Goal: Transaction & Acquisition: Purchase product/service

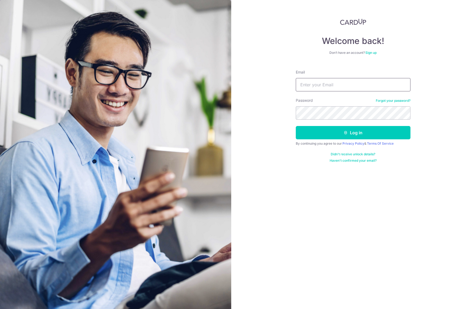
click at [333, 86] on input "Email" at bounding box center [353, 84] width 115 height 13
type input "darth_jas_87@hotmail.com"
click at [345, 127] on button "Log in" at bounding box center [353, 132] width 115 height 13
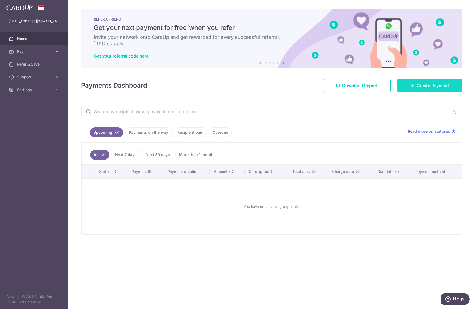
click at [429, 87] on span "Create Payment" at bounding box center [432, 85] width 33 height 6
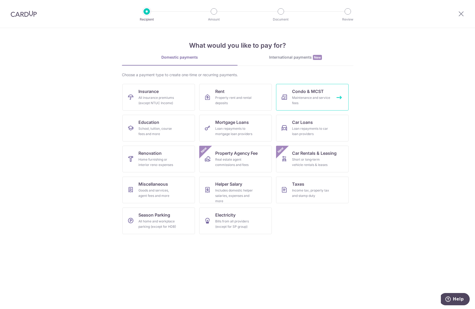
click at [304, 100] on div "Maintenance and service fees" at bounding box center [311, 100] width 38 height 11
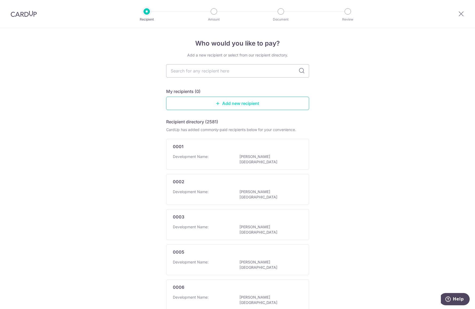
click at [243, 104] on link "Add new recipient" at bounding box center [237, 103] width 143 height 13
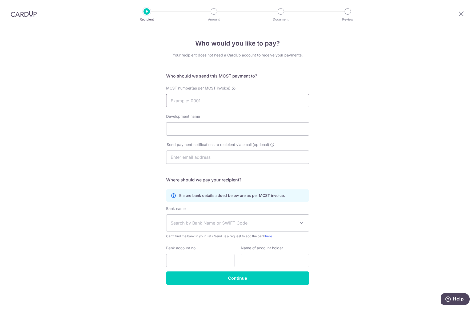
click at [243, 104] on input "MCST number(as per MCST invoice)" at bounding box center [237, 100] width 143 height 13
type input "4418"
click at [216, 128] on input "Development name" at bounding box center [237, 128] width 143 height 13
type input "Savills Property Management"
click at [357, 180] on div "Who would you like to pay? Your recipient does not need a CardUp account to rec…" at bounding box center [237, 169] width 475 height 282
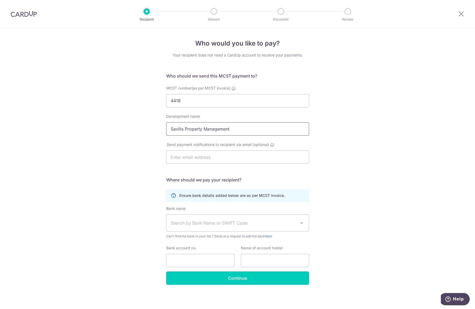
drag, startPoint x: 232, startPoint y: 128, endPoint x: 155, endPoint y: 132, distance: 76.6
click at [155, 132] on div "Who would you like to pay? Your recipient does not need a CardUp account to rec…" at bounding box center [237, 169] width 475 height 282
click button "Submit Request" at bounding box center [0, 0] width 0 height 0
type input "T"
type input "MCST 4418 The Skywoods"
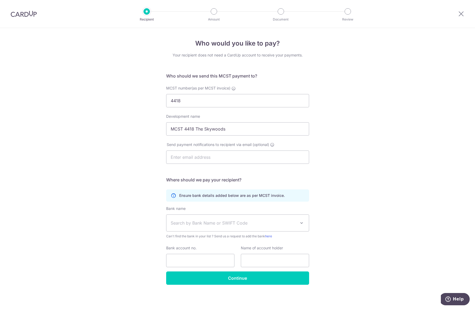
click at [374, 187] on div "Who would you like to pay? Your recipient does not need a CardUp account to rec…" at bounding box center [237, 169] width 475 height 282
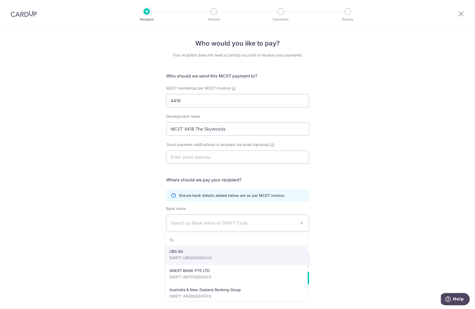
click at [210, 225] on span "Search by Bank Name or SWIFT Code" at bounding box center [233, 223] width 125 height 6
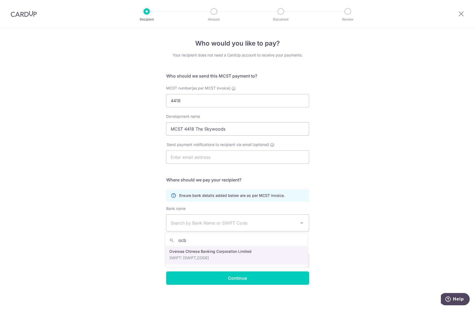
type input "ocb"
select select "12"
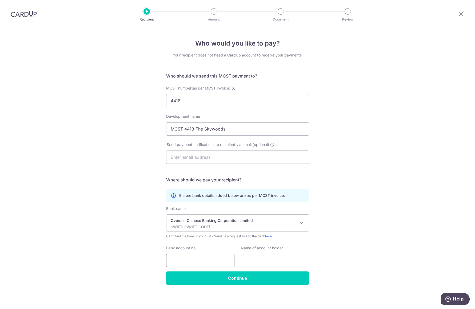
click at [205, 262] on input "Bank account no." at bounding box center [200, 260] width 68 height 13
type input "712-128388-001"
click at [260, 260] on input "text" at bounding box center [275, 260] width 68 height 13
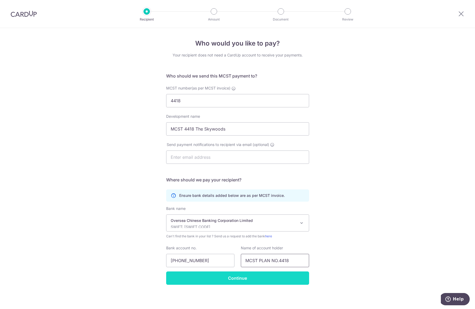
type input "MCST PLAN NO.4418"
click at [231, 281] on input "Continue" at bounding box center [237, 278] width 143 height 13
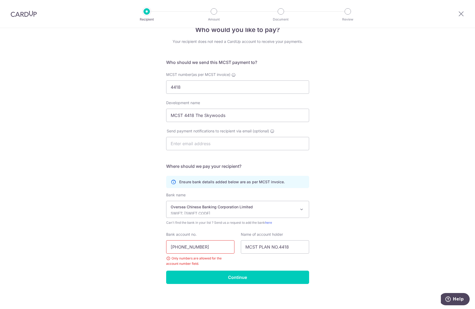
click at [196, 248] on input "[PHONE_NUMBER]" at bounding box center [200, 246] width 68 height 13
type input "712128388001"
click at [227, 284] on div "Who would you like to pay? Your recipient does not need a CardUp account to rec…" at bounding box center [237, 161] width 475 height 295
click at [227, 278] on input "Continue" at bounding box center [237, 277] width 143 height 13
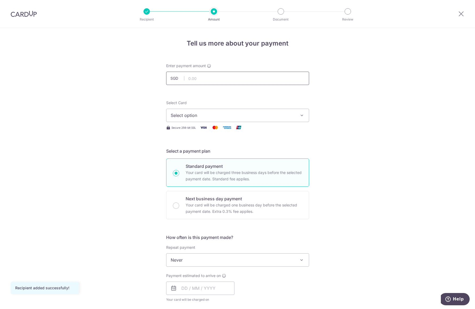
click at [192, 76] on input "text" at bounding box center [237, 78] width 143 height 13
type input "1,137.96"
click at [260, 121] on button "Select option" at bounding box center [237, 115] width 143 height 13
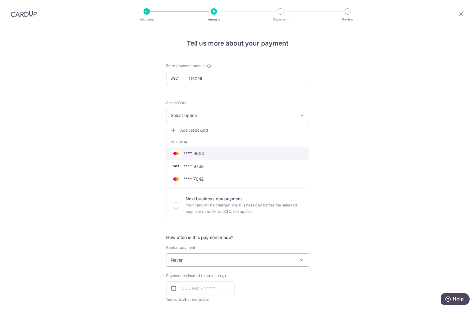
click at [221, 157] on link "**** 6604" at bounding box center [237, 153] width 142 height 13
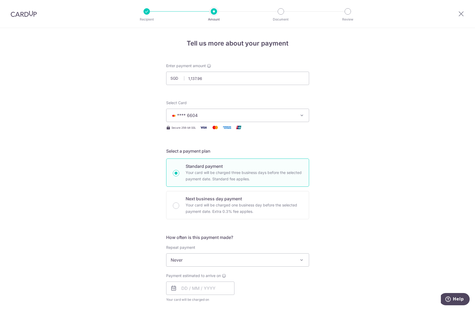
click at [265, 115] on span "**** 6604" at bounding box center [233, 115] width 124 height 6
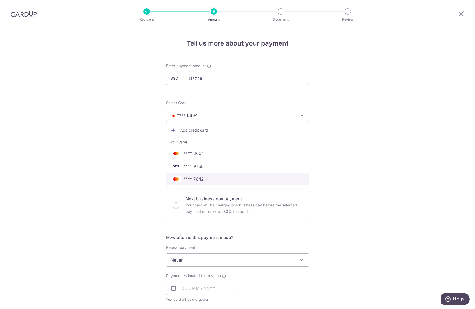
click at [199, 179] on span "**** 7642" at bounding box center [193, 179] width 20 height 6
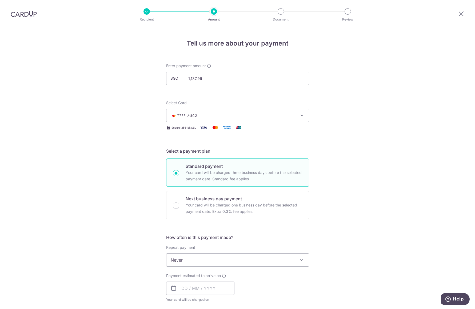
click at [340, 157] on div "Tell us more about your payment Enter payment amount SGD 1,137.96 1137.96 Recip…" at bounding box center [237, 269] width 475 height 482
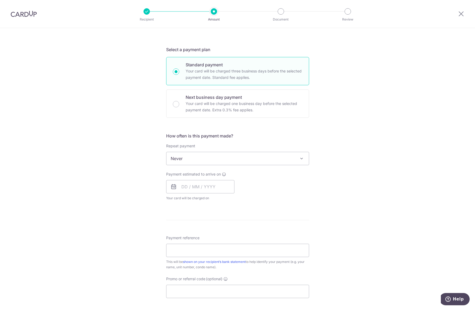
scroll to position [107, 0]
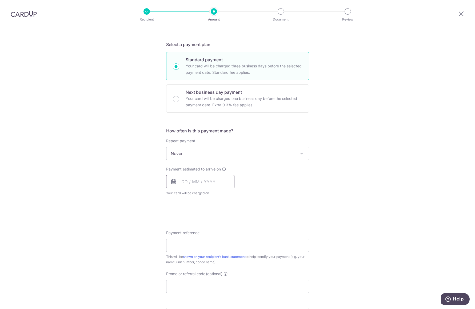
click at [204, 183] on input "text" at bounding box center [200, 181] width 68 height 13
click at [199, 242] on link "16" at bounding box center [198, 241] width 9 height 9
type input "16/09/2025"
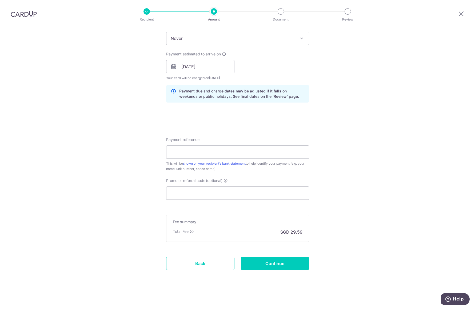
scroll to position [223, 0]
click at [258, 157] on input "Payment reference" at bounding box center [237, 150] width 143 height 13
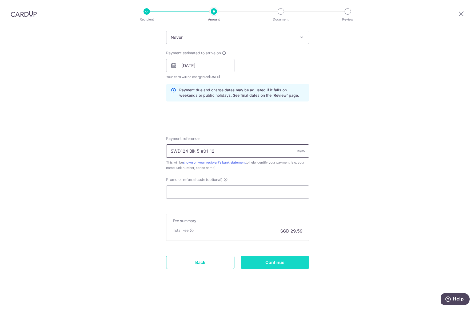
type input "SWD124 Blk 5 #01-12"
click at [277, 264] on input "Continue" at bounding box center [275, 262] width 68 height 13
type input "Create Schedule"
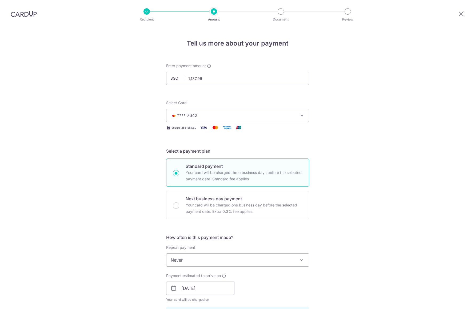
scroll to position [230, 0]
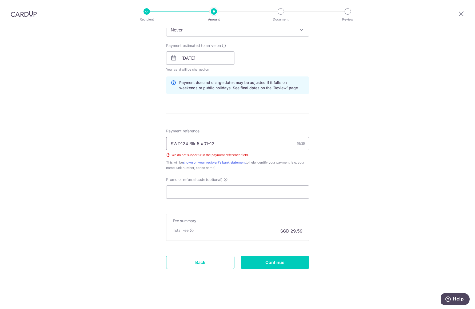
click at [200, 144] on input "SWD124 Blk 5 #01-12" at bounding box center [237, 143] width 143 height 13
type input "SWD124 Blk 5 01-12"
click at [270, 262] on input "Continue" at bounding box center [275, 262] width 68 height 13
type input "Create Schedule"
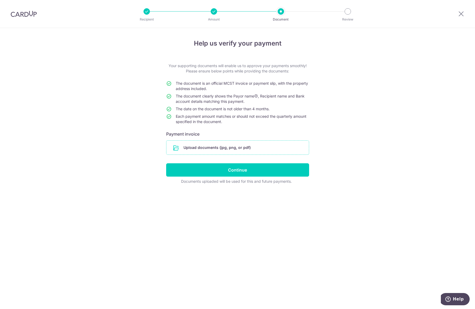
click at [228, 144] on input "file" at bounding box center [237, 148] width 142 height 14
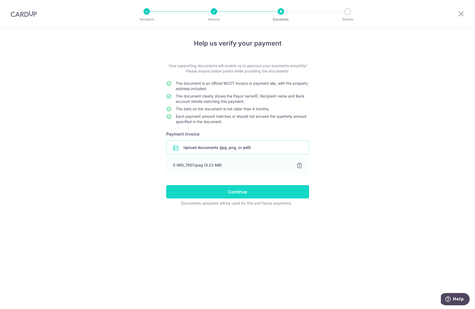
click at [238, 191] on input "Continue" at bounding box center [237, 191] width 143 height 13
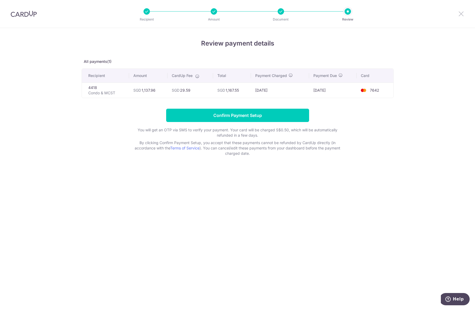
click at [459, 13] on icon at bounding box center [461, 13] width 6 height 7
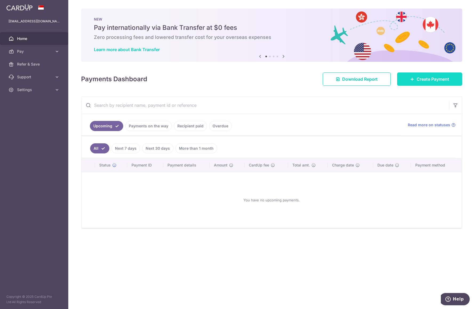
click at [442, 81] on span "Create Payment" at bounding box center [432, 79] width 33 height 6
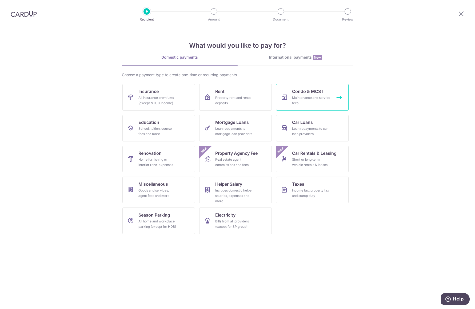
click at [304, 97] on div "Maintenance and service fees" at bounding box center [311, 100] width 38 height 11
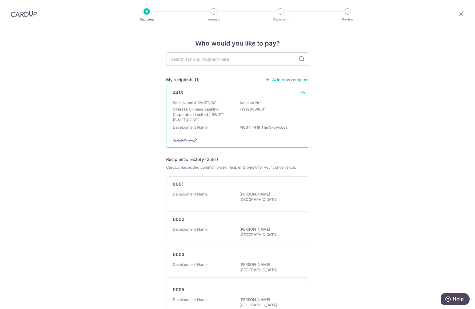
click at [264, 114] on div "Bank Name & SWIFT/BIC: Oversea Chinese Banking Corporation Limited | SWIFT: OCB…" at bounding box center [238, 111] width 130 height 22
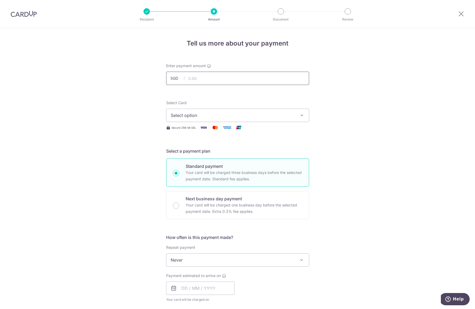
click at [229, 80] on input "text" at bounding box center [237, 78] width 143 height 13
type input "1,137.96"
click at [398, 90] on div "Tell us more about your payment Enter payment amount SGD 1,137.96 1137.96 Selec…" at bounding box center [237, 269] width 475 height 482
click at [224, 111] on button "Select option" at bounding box center [237, 115] width 143 height 13
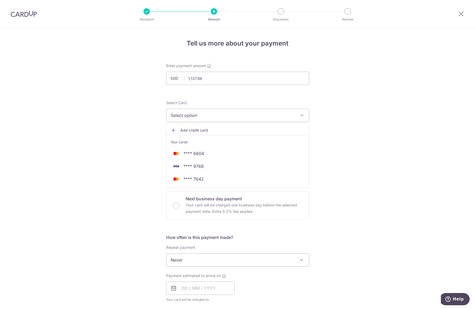
click at [220, 118] on span "Select option" at bounding box center [233, 115] width 124 height 6
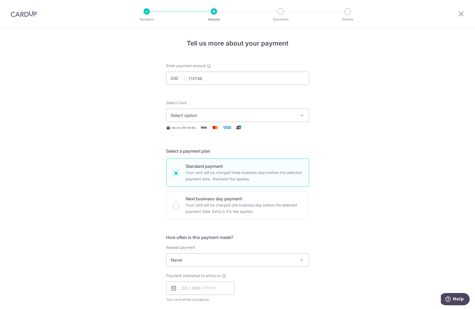
click at [220, 118] on span "Select option" at bounding box center [233, 115] width 124 height 6
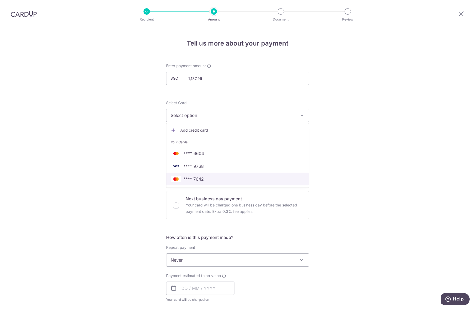
click at [196, 181] on span "**** 7642" at bounding box center [193, 179] width 20 height 6
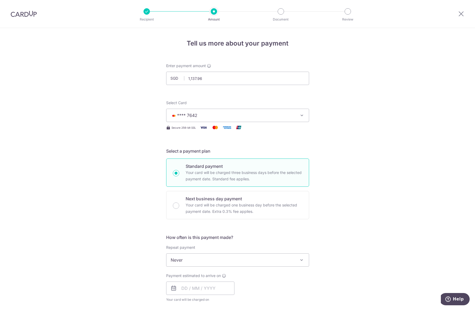
click at [387, 162] on div "Tell us more about your payment Enter payment amount SGD 1,137.96 1137.96 Selec…" at bounding box center [237, 269] width 475 height 482
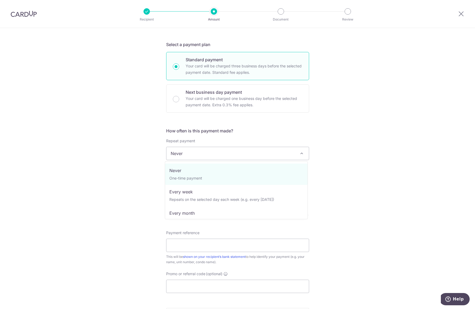
click at [182, 152] on span "Never" at bounding box center [237, 153] width 142 height 13
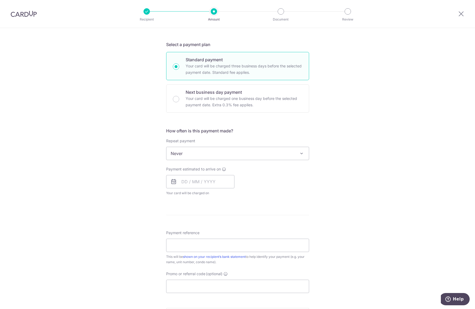
click at [380, 159] on div "Tell us more about your payment Enter payment amount SGD 1,137.96 1137.96 Selec…" at bounding box center [237, 162] width 475 height 482
click at [187, 185] on input "text" at bounding box center [200, 181] width 68 height 13
click at [199, 239] on link "16" at bounding box center [198, 241] width 9 height 9
type input "[DATE]"
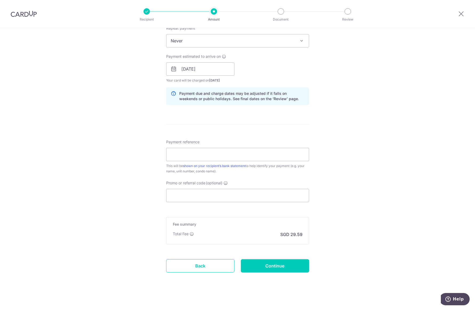
scroll to position [223, 0]
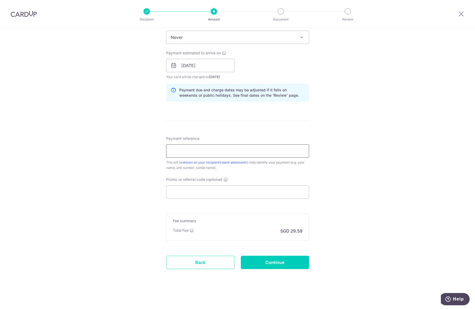
click at [222, 154] on input "Payment reference" at bounding box center [237, 150] width 143 height 13
type input "SWD 124 blk 5 01-12"
click at [210, 196] on input "Promo or referral code (optional)" at bounding box center [237, 192] width 143 height 13
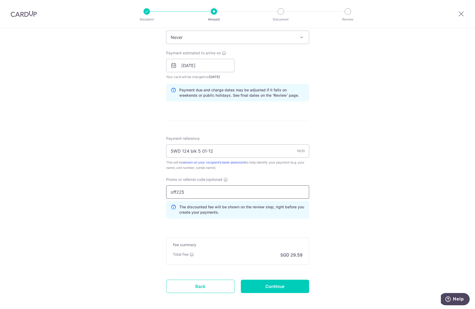
type input "off225"
click at [335, 202] on div "Tell us more about your payment Enter payment amount SGD 1,137.96 1137.96 Selec…" at bounding box center [237, 69] width 475 height 528
click at [276, 285] on input "Continue" at bounding box center [275, 286] width 68 height 13
type input "Create Schedule"
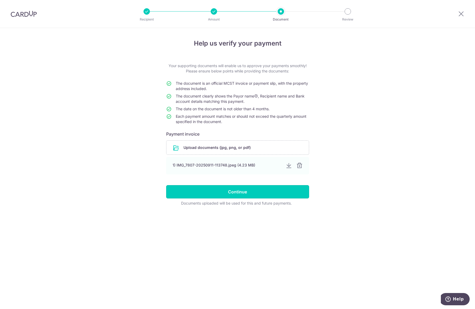
click at [252, 192] on input "Continue" at bounding box center [237, 191] width 143 height 13
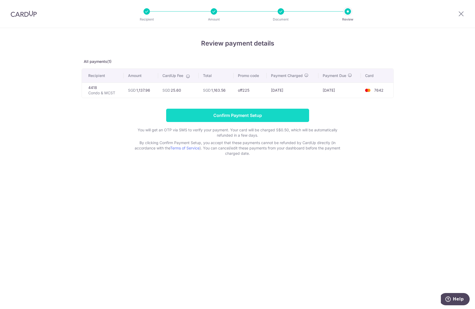
click at [215, 115] on input "Confirm Payment Setup" at bounding box center [237, 115] width 143 height 13
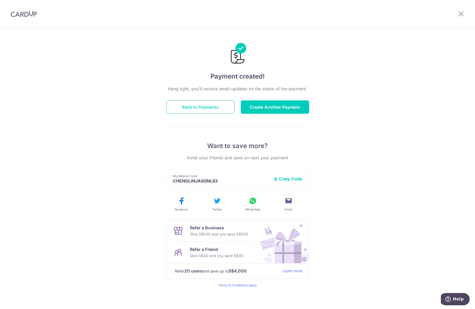
click at [213, 108] on button "Back to Payments" at bounding box center [200, 107] width 68 height 13
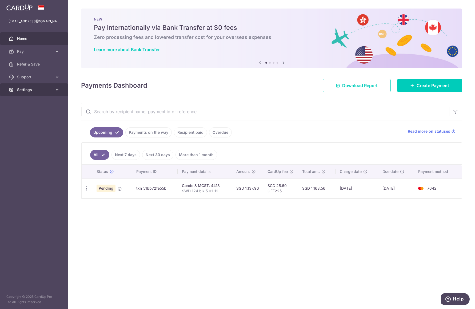
click at [40, 87] on link "Settings" at bounding box center [34, 89] width 68 height 13
click at [30, 114] on span "Logout" at bounding box center [34, 115] width 35 height 5
